Goal: Task Accomplishment & Management: Manage account settings

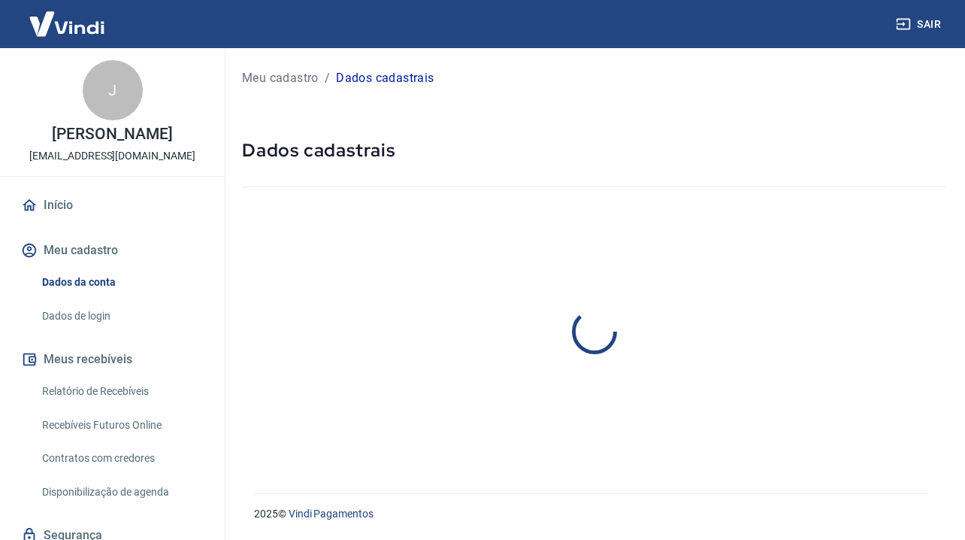
select select "RS"
select select "business"
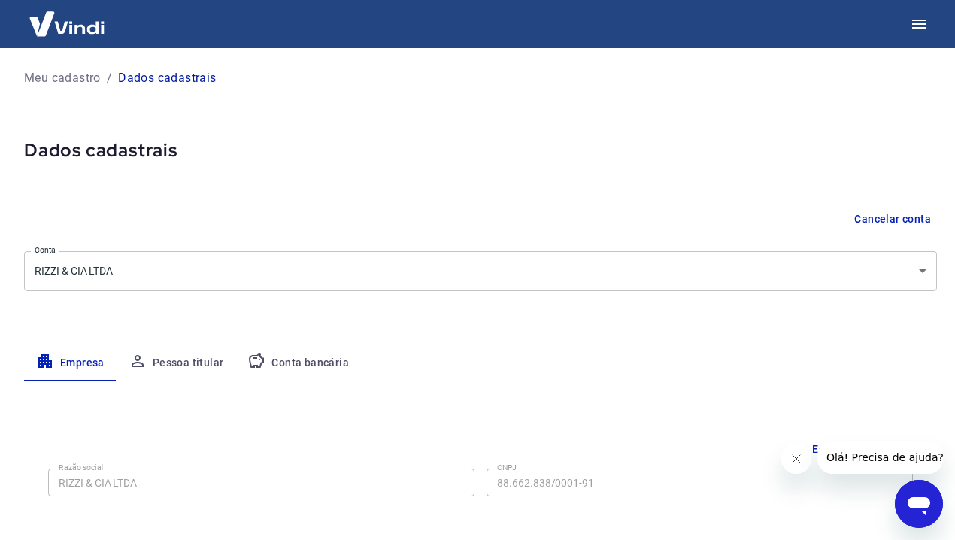
click at [332, 350] on button "Conta bancária" at bounding box center [298, 363] width 126 height 36
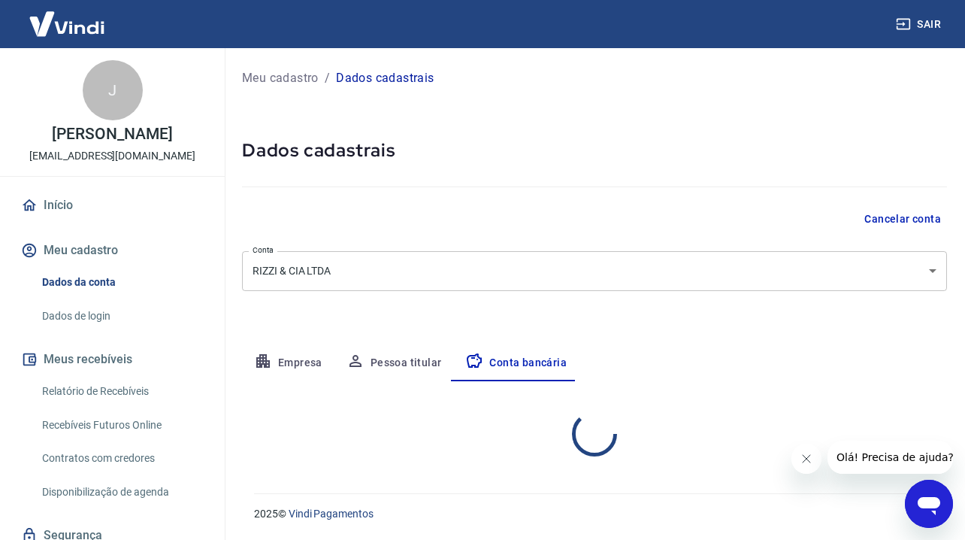
select select "1"
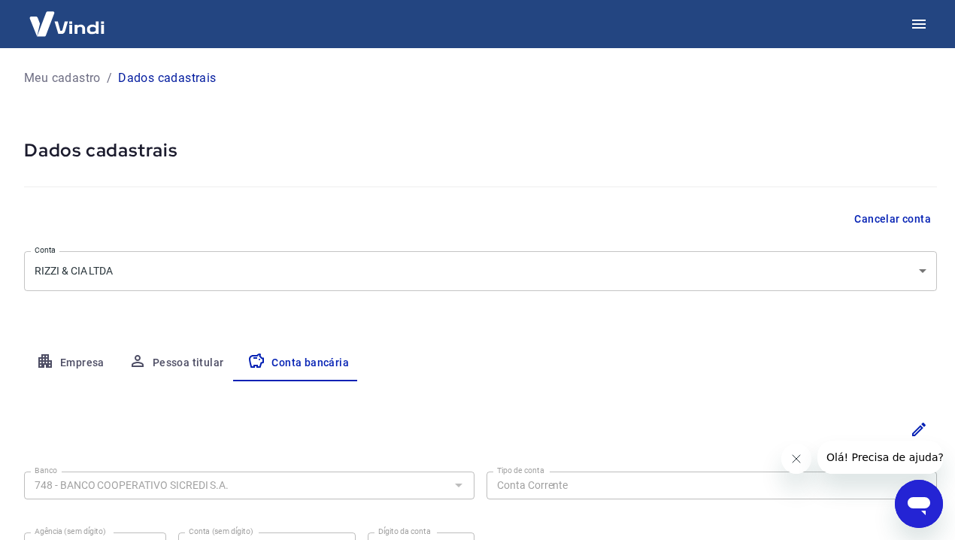
scroll to position [152, 0]
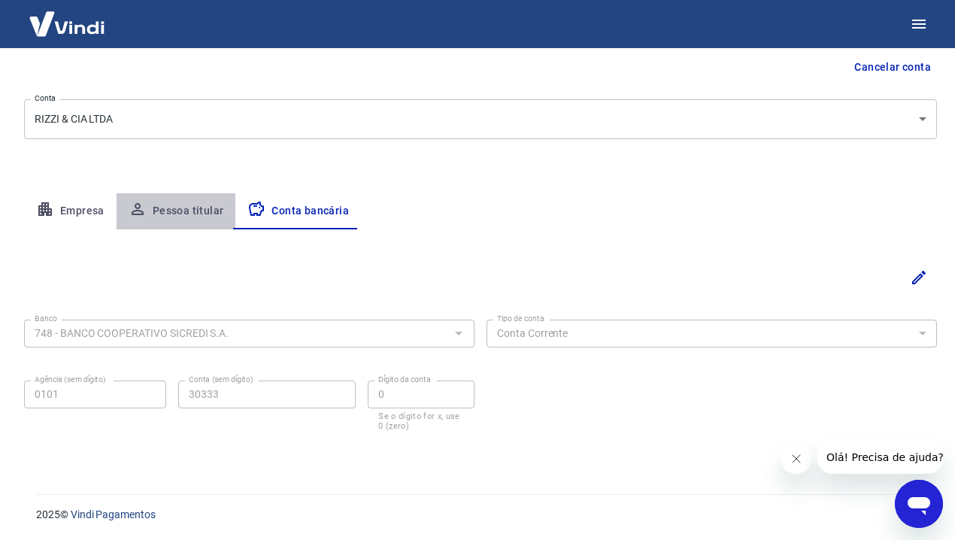
click at [203, 222] on button "Pessoa titular" at bounding box center [177, 211] width 120 height 36
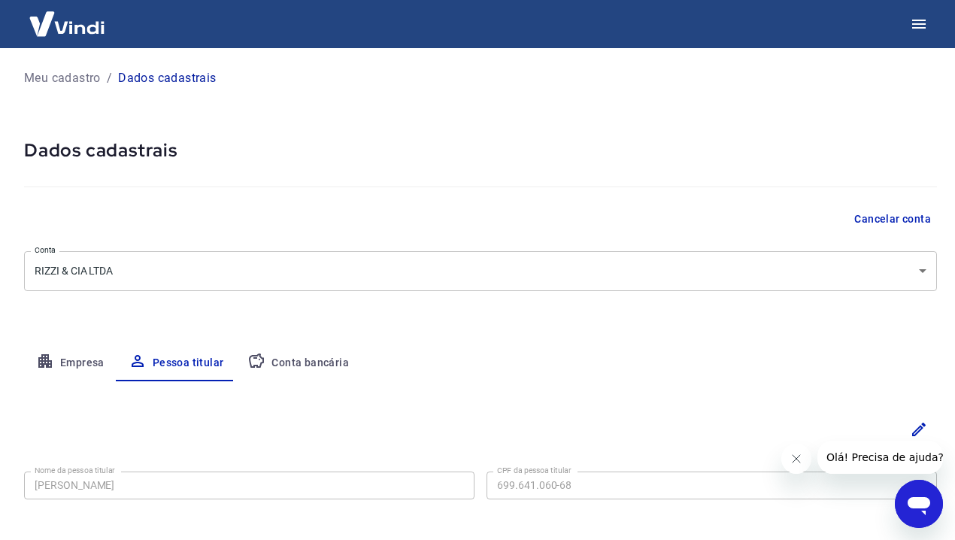
scroll to position [68, 0]
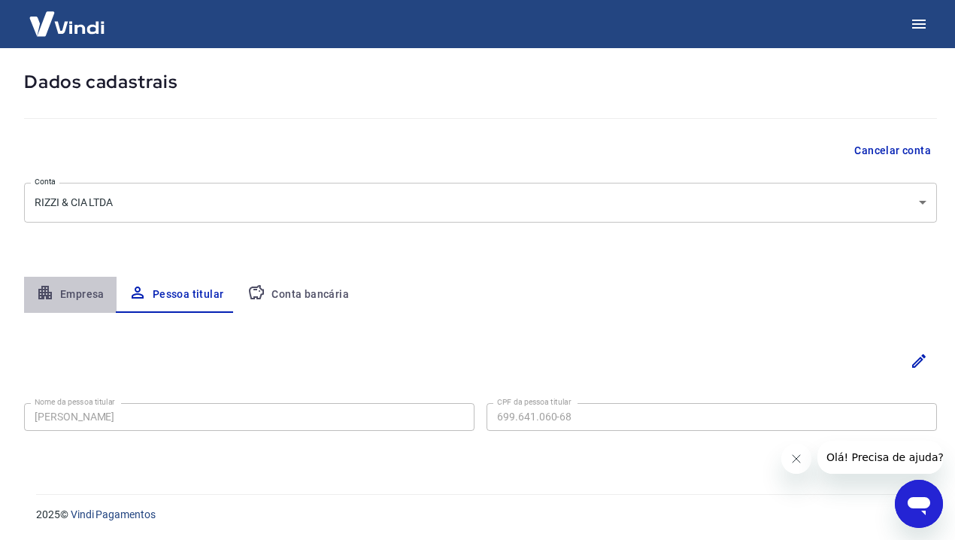
click at [63, 297] on button "Empresa" at bounding box center [70, 295] width 92 height 36
select select "RS"
select select "business"
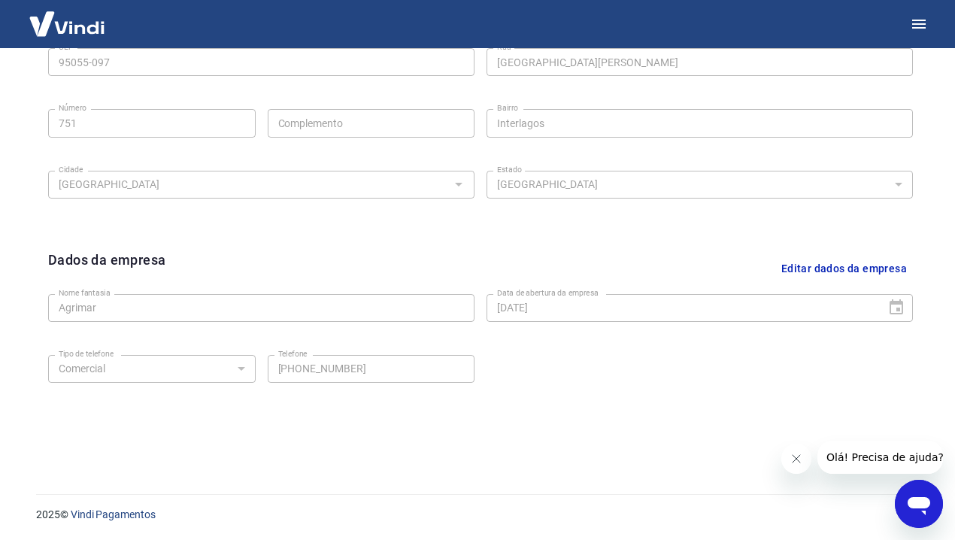
scroll to position [0, 0]
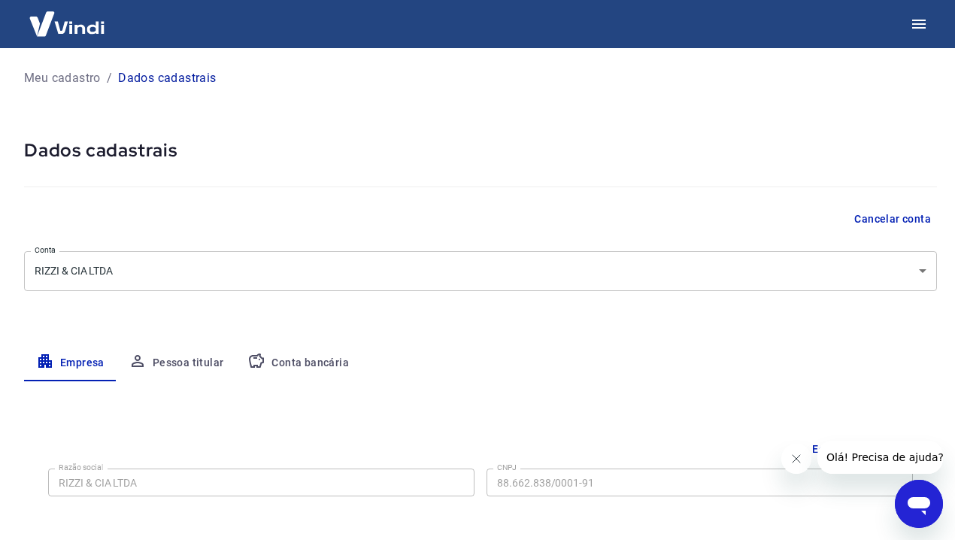
click at [68, 83] on p "Meu cadastro" at bounding box center [62, 78] width 77 height 18
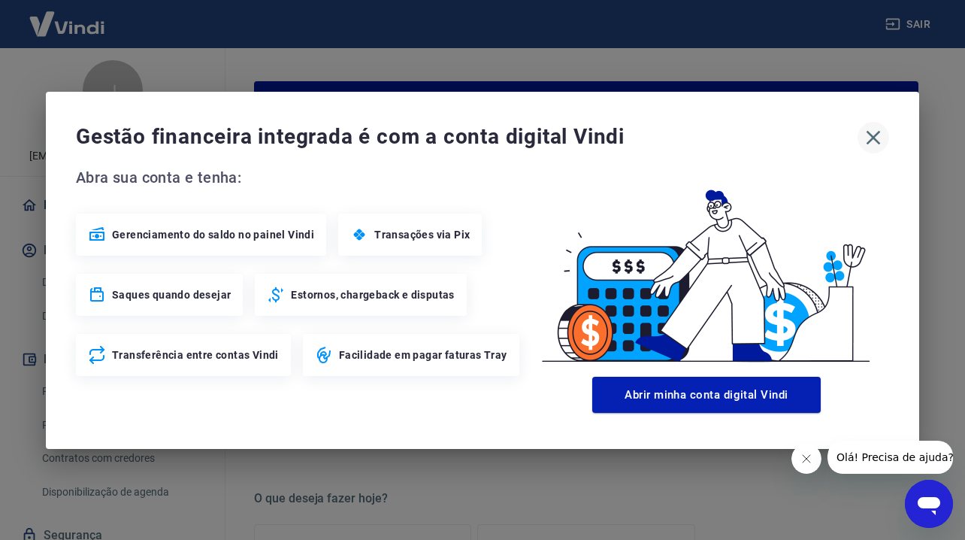
click at [868, 131] on icon "button" at bounding box center [874, 137] width 14 height 14
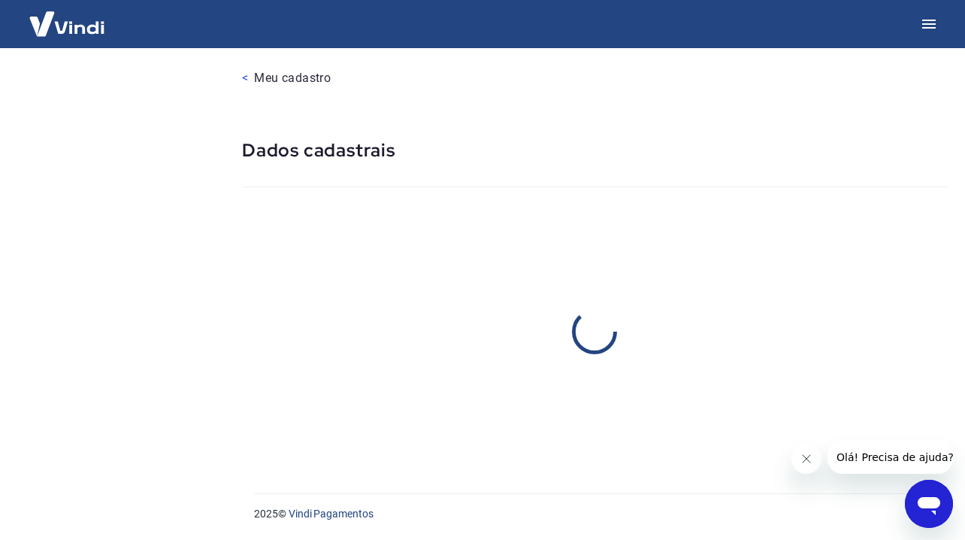
select select "RS"
select select "business"
